Goal: Transaction & Acquisition: Purchase product/service

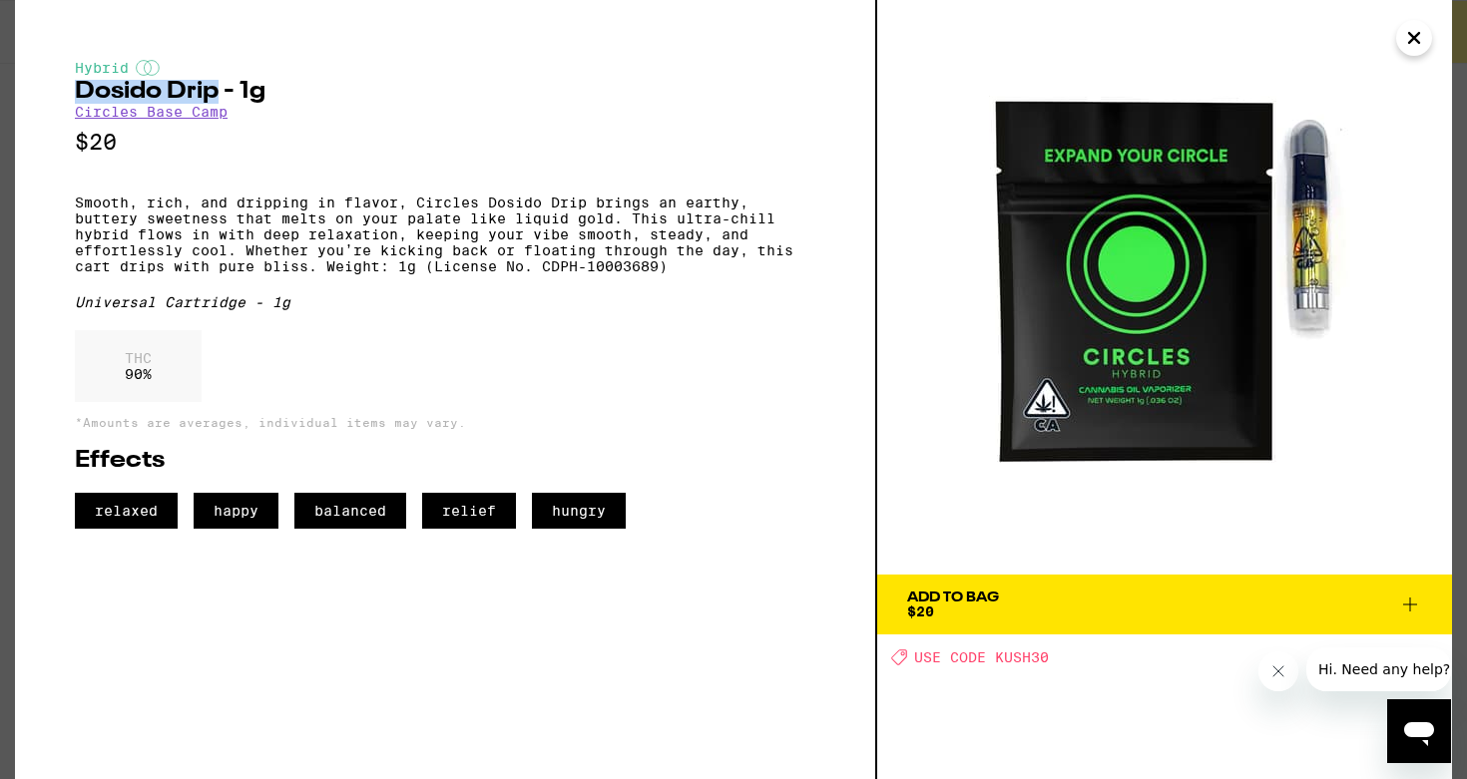
click at [1411, 33] on icon "Close" at bounding box center [1414, 38] width 10 height 10
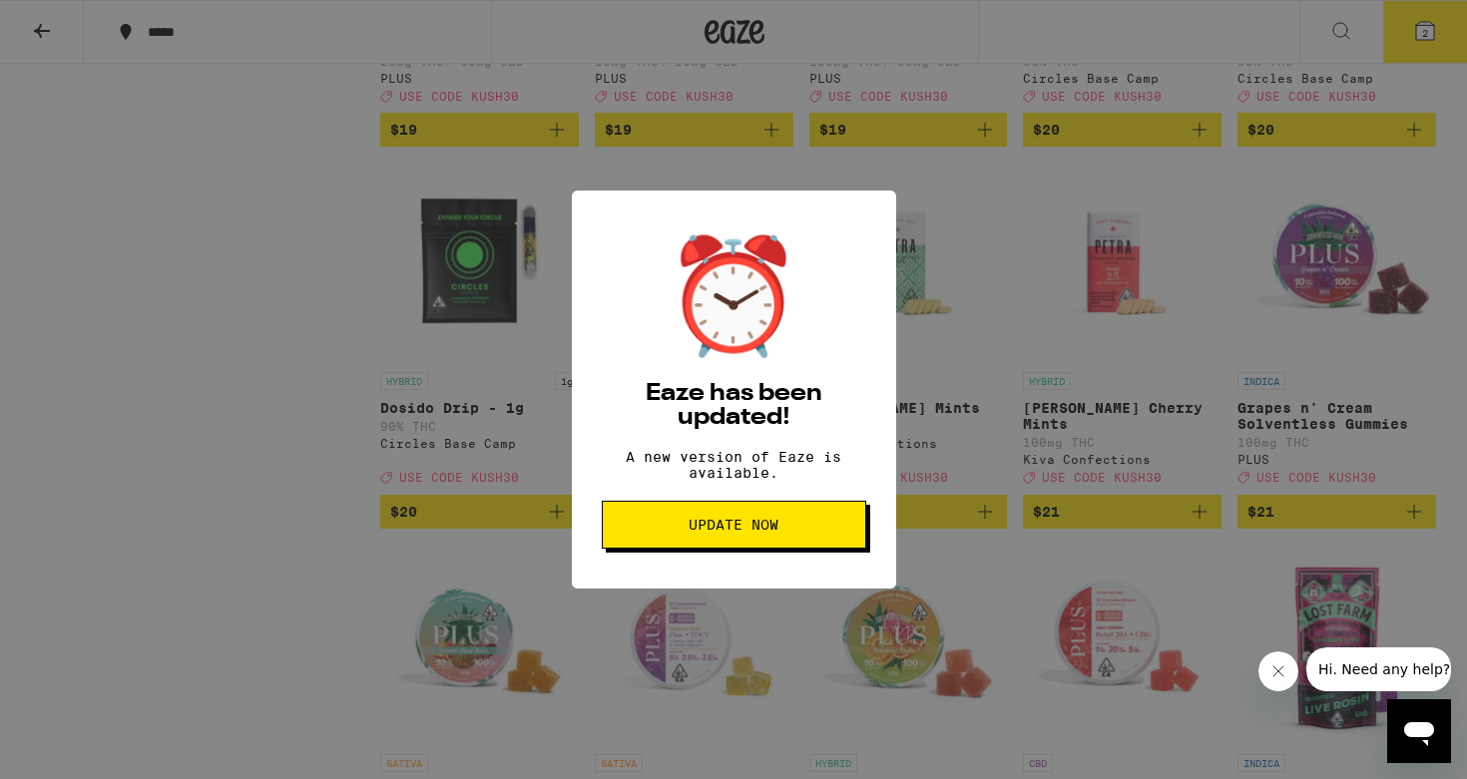
click at [814, 532] on span "Update Now" at bounding box center [734, 525] width 230 height 14
